Goal: Communication & Community: Share content

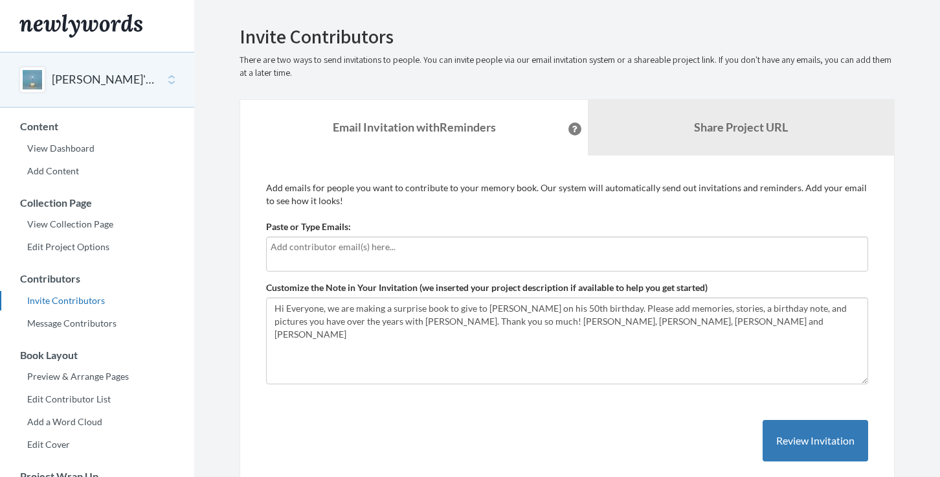
click at [298, 254] on div at bounding box center [567, 253] width 602 height 35
type input "[PERSON_NAME][EMAIL_ADDRESS][PERSON_NAME][DOMAIN_NAME]"
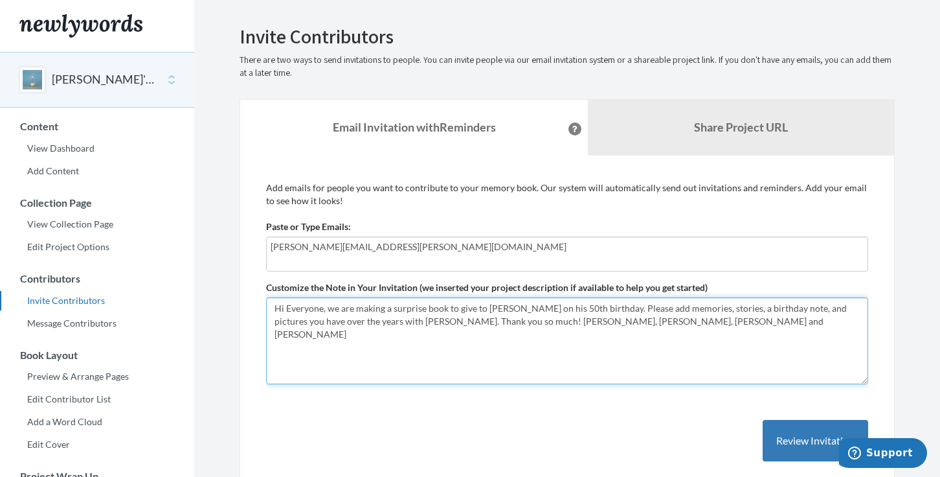
drag, startPoint x: 394, startPoint y: 310, endPoint x: 405, endPoint y: 310, distance: 10.4
click at [404, 310] on textarea "Hi Everyone, we are making a surprise book to give to [PERSON_NAME] on his 50th…" at bounding box center [567, 340] width 602 height 87
drag, startPoint x: 391, startPoint y: 310, endPoint x: 455, endPoint y: 321, distance: 64.4
click at [424, 308] on textarea "Hi Everyone, we are making a surprise book to give to [PERSON_NAME] on his 50th…" at bounding box center [567, 340] width 602 height 87
type textarea "Hi Everyone, we are making a SURPRISE book to give to [PERSON_NAME] on his 50th…"
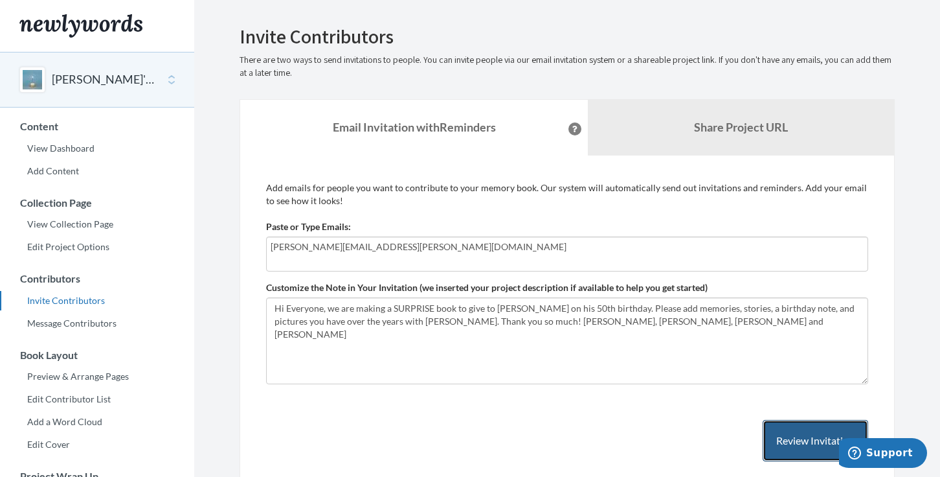
click at [801, 431] on button "Review Invitation" at bounding box center [816, 441] width 106 height 42
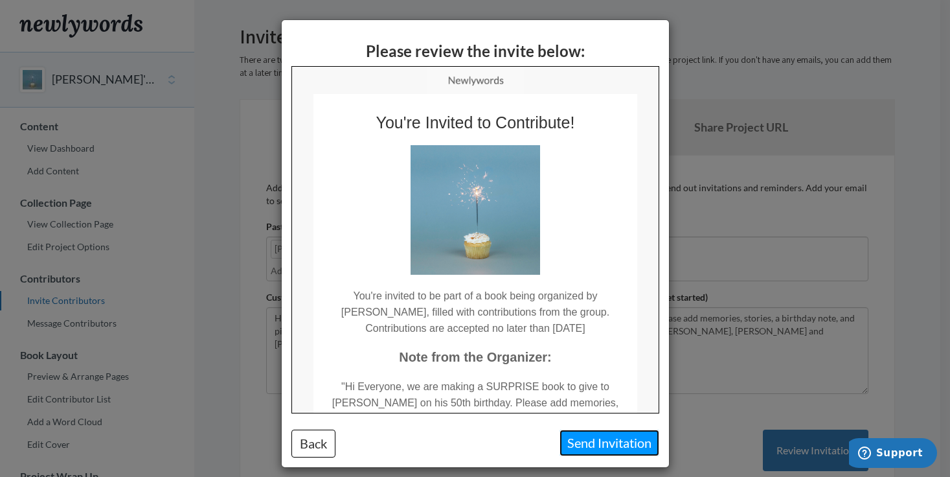
click at [576, 438] on button "Send Invitation" at bounding box center [609, 442] width 100 height 27
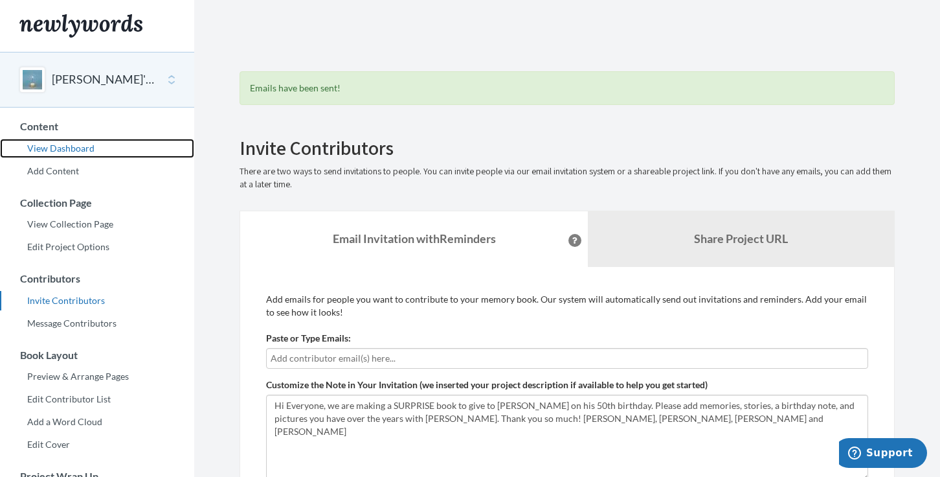
click at [85, 150] on link "View Dashboard" at bounding box center [97, 148] width 194 height 19
